Goal: Task Accomplishment & Management: Use online tool/utility

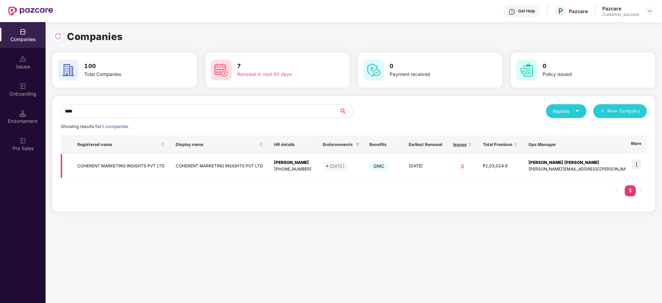
type input "****"
click at [640, 166] on img at bounding box center [636, 164] width 10 height 10
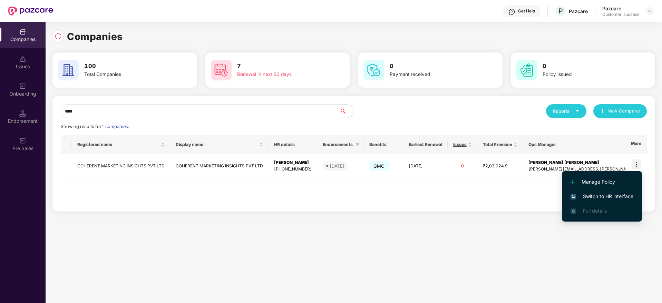
click at [605, 191] on li "Switch to HR interface" at bounding box center [602, 196] width 80 height 14
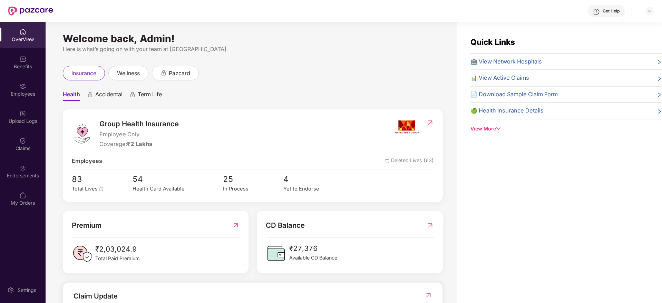
click at [30, 98] on div "Employees" at bounding box center [23, 90] width 46 height 26
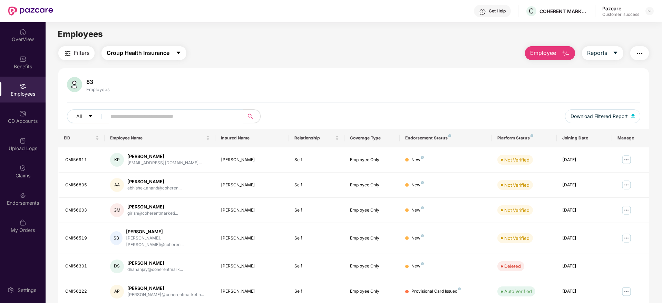
click at [126, 52] on span "Group Health Insurance" at bounding box center [138, 53] width 63 height 9
click at [82, 52] on span "Filters" at bounding box center [82, 53] width 16 height 9
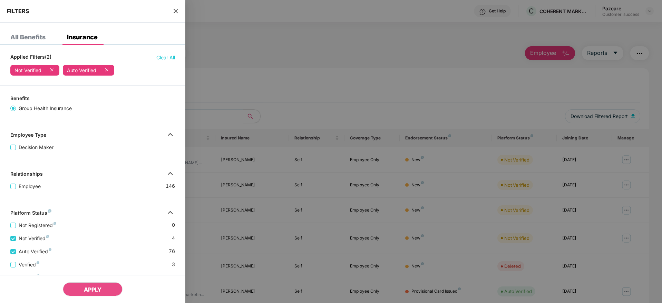
scroll to position [122, 0]
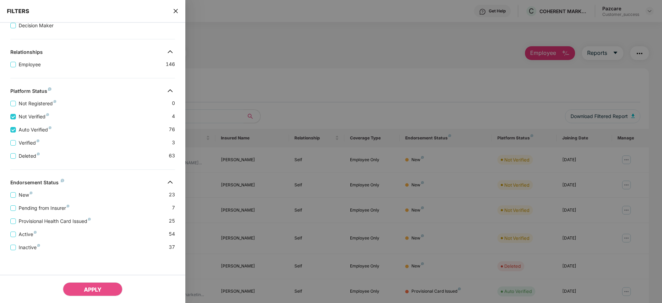
click at [9, 195] on div "New 23 Pending from Insurer 7 Provisional Health Card Issued 25 Active 54 Inact…" at bounding box center [92, 219] width 185 height 66
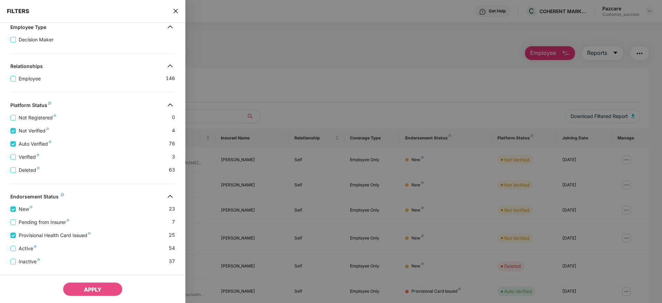
click at [10, 248] on div "New 23 Pending from Insurer 7 Provisional Health Card Issued 25 Active 54 Inact…" at bounding box center [92, 233] width 185 height 66
click at [93, 286] on span "APPLY" at bounding box center [93, 289] width 18 height 7
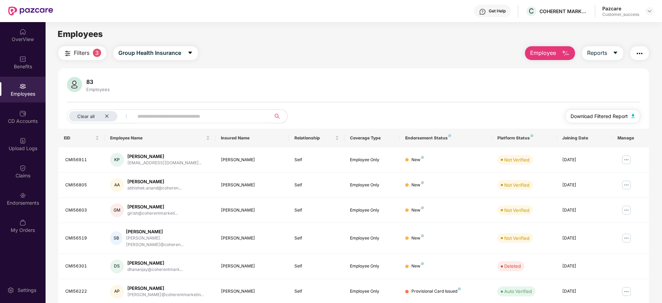
click at [602, 112] on span "Download Filtered Report" at bounding box center [598, 116] width 57 height 8
